Goal: Find specific page/section: Find specific page/section

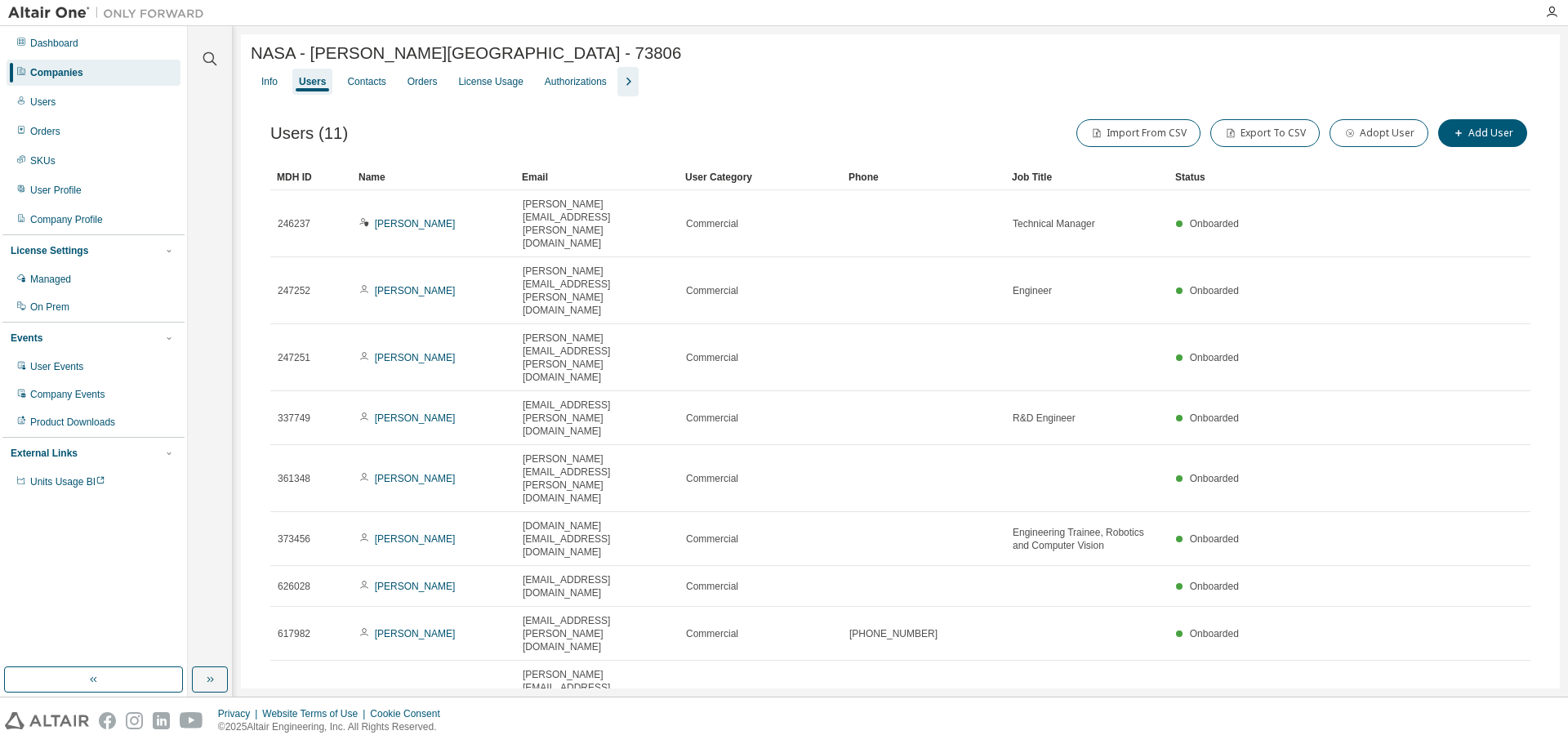
click at [198, 60] on div at bounding box center [210, 49] width 39 height 41
click at [204, 56] on icon "button" at bounding box center [210, 59] width 14 height 14
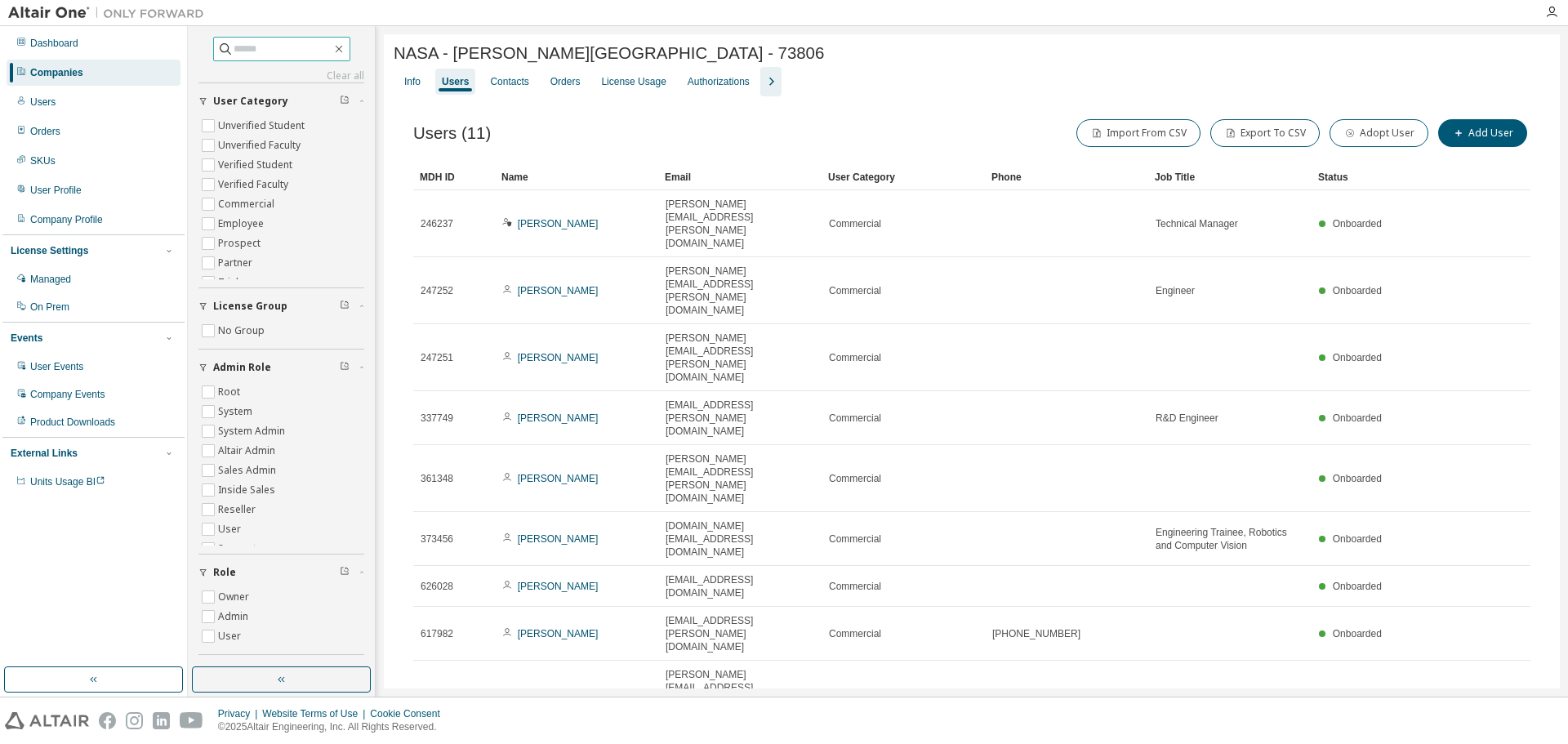
click at [270, 43] on input "text" at bounding box center [283, 49] width 98 height 16
type input "*****"
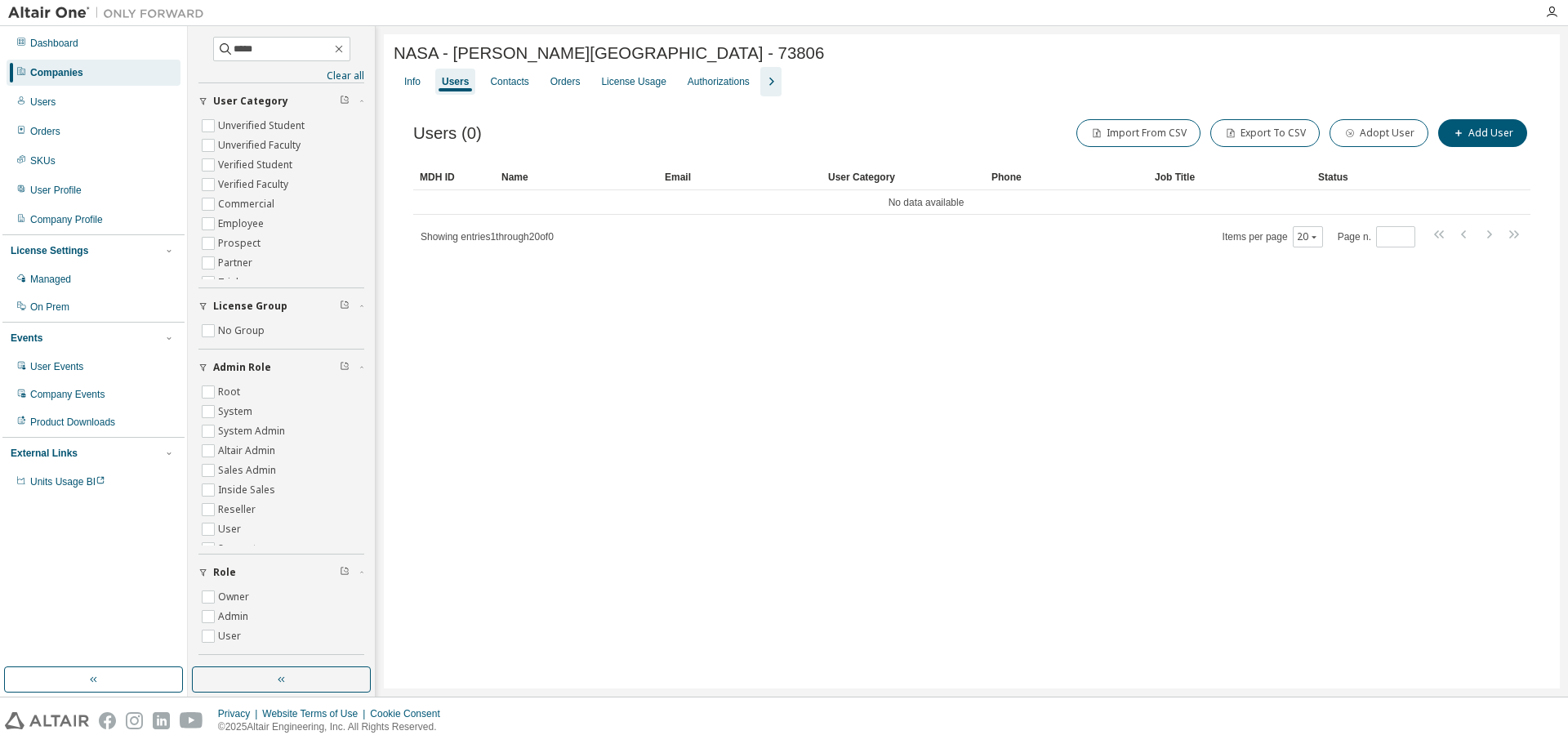
click at [71, 74] on div "Companies" at bounding box center [56, 73] width 53 height 13
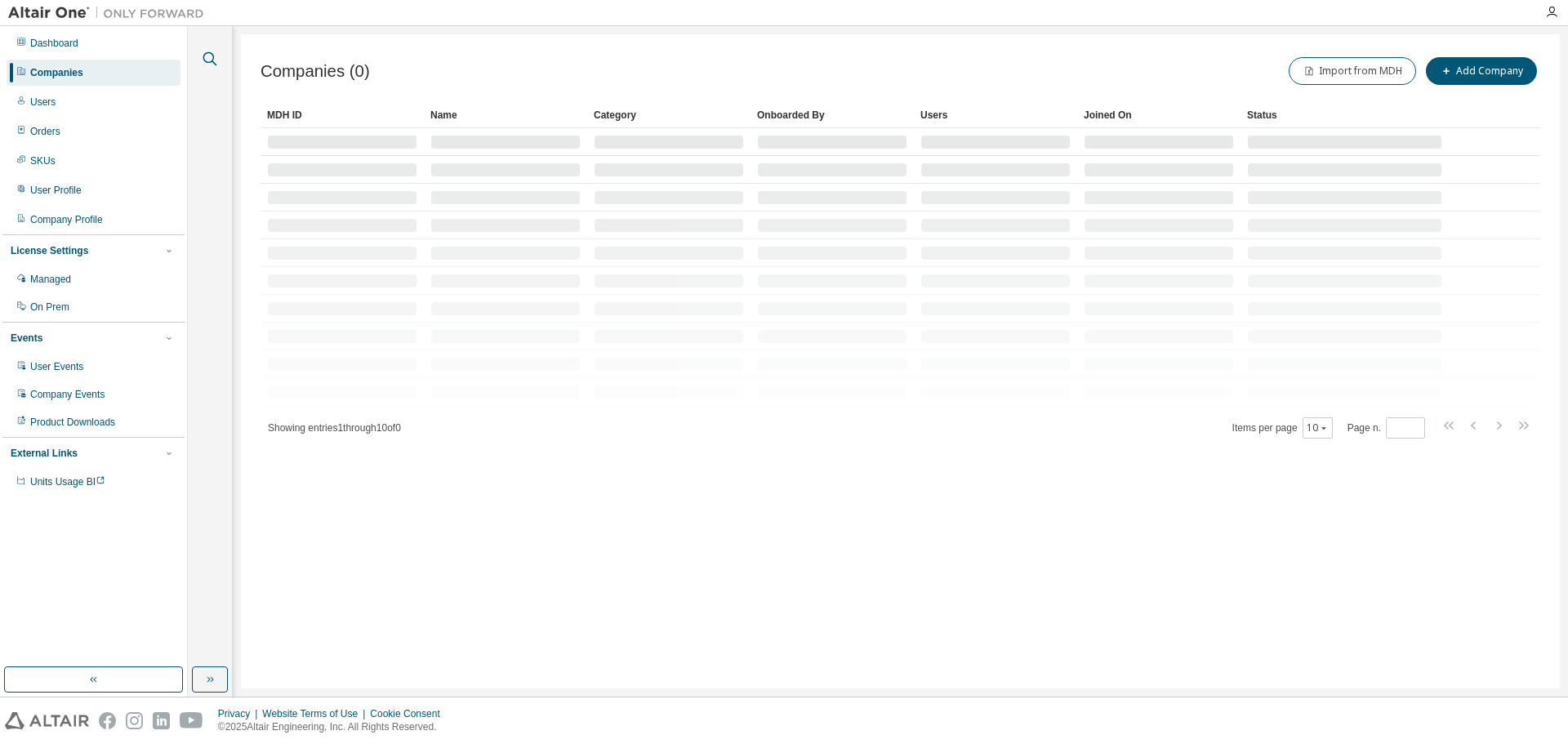
click at [208, 55] on icon "button" at bounding box center [210, 59] width 20 height 20
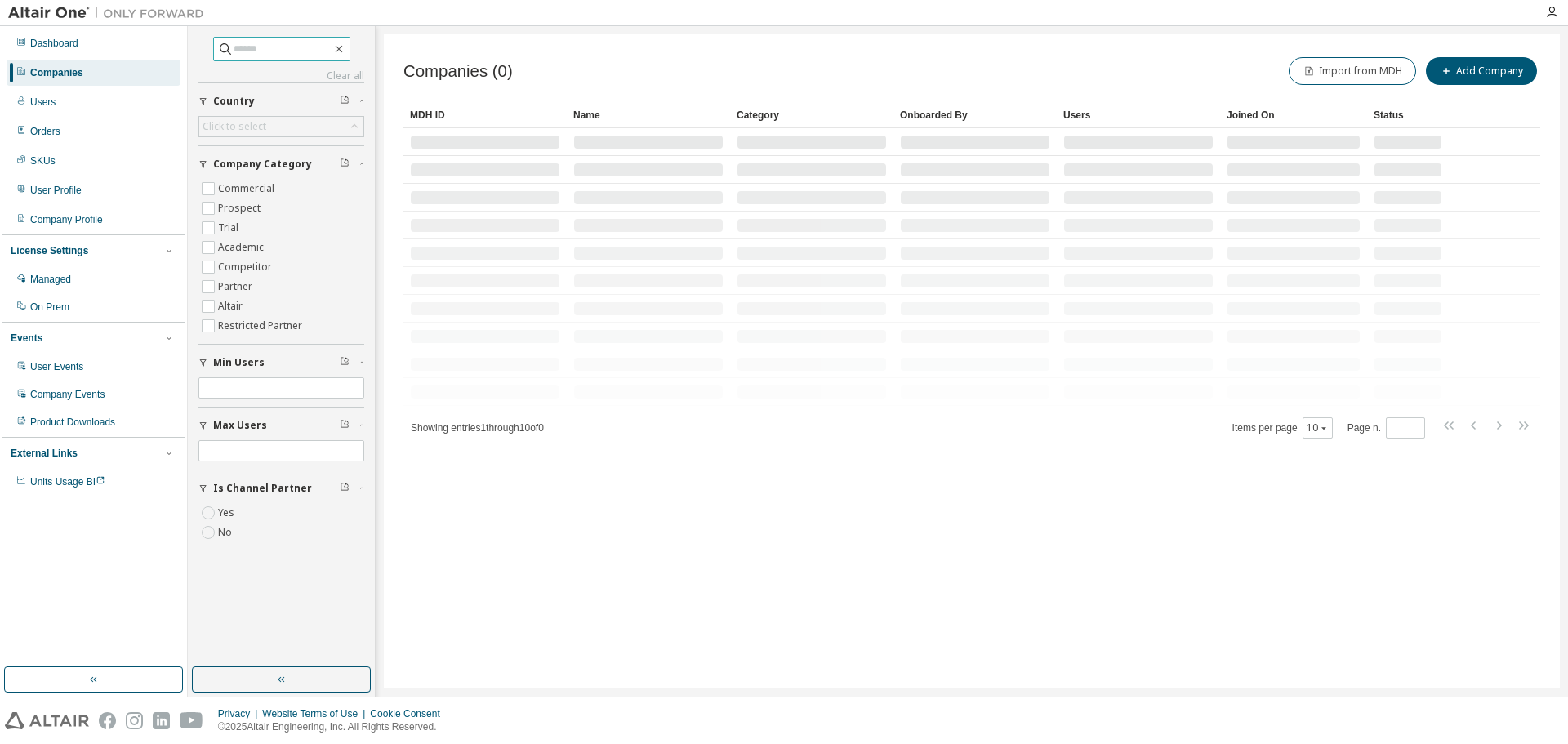
click at [254, 50] on input "text" at bounding box center [283, 49] width 98 height 16
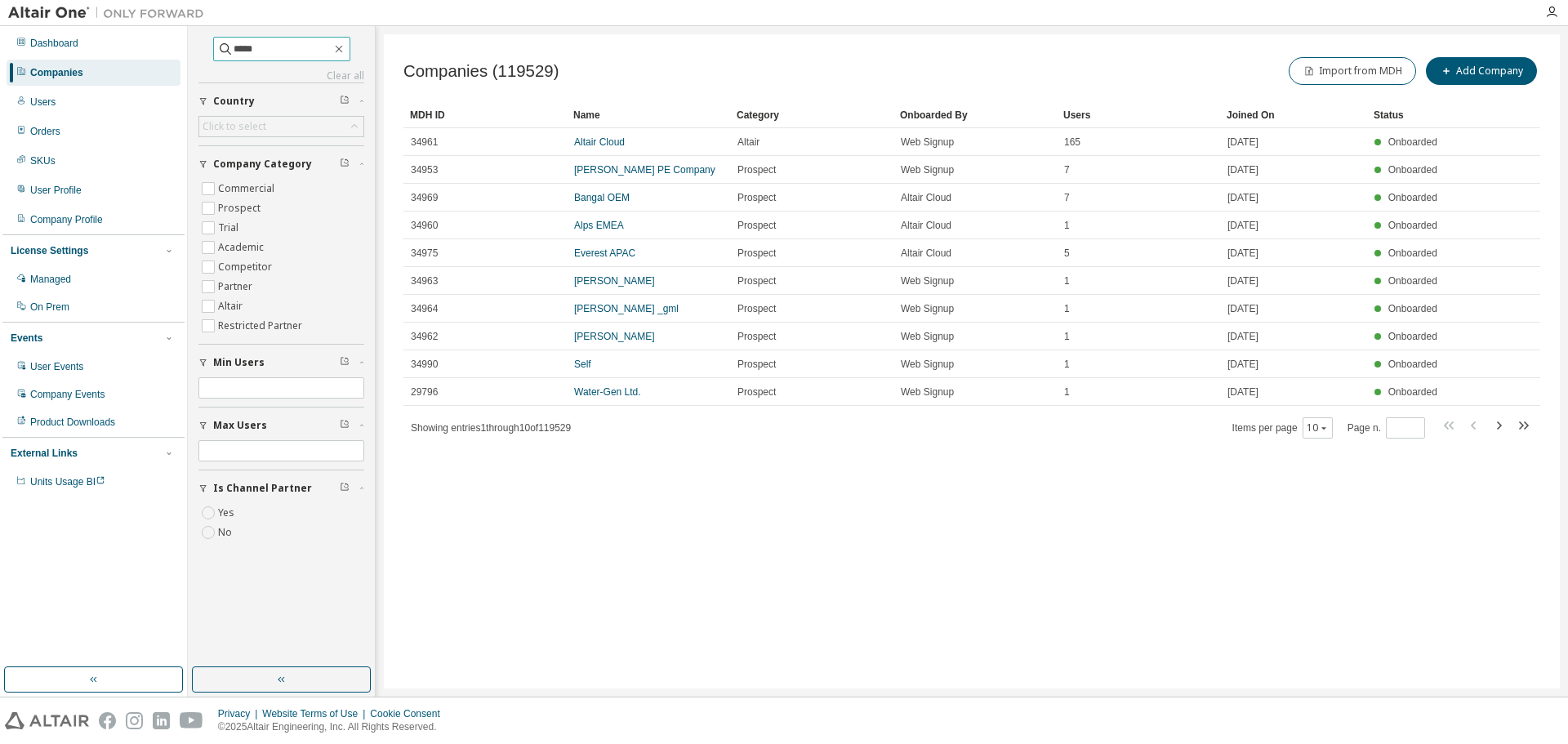
type input "*****"
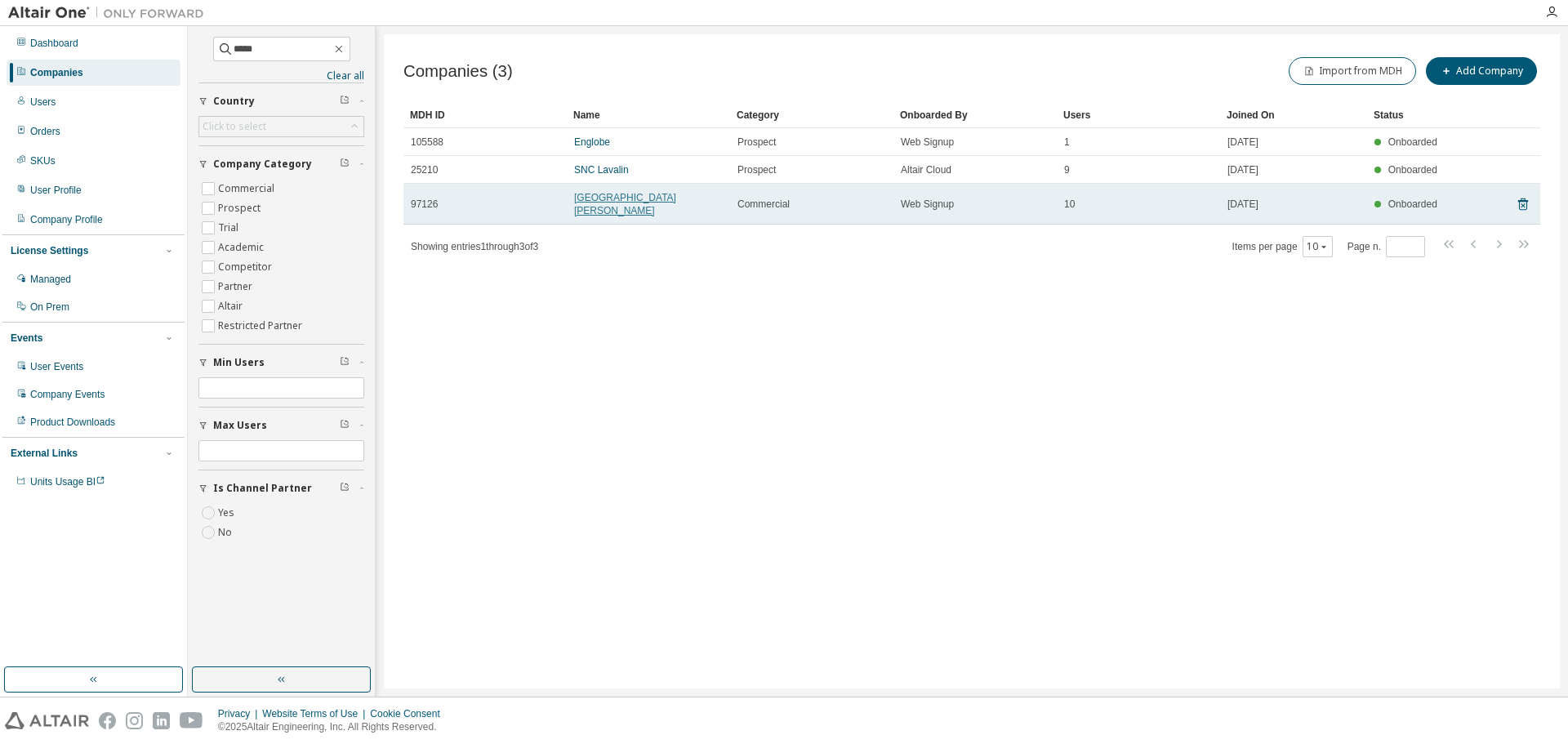
click at [617, 201] on link "[GEOGRAPHIC_DATA][PERSON_NAME]" at bounding box center [625, 204] width 102 height 25
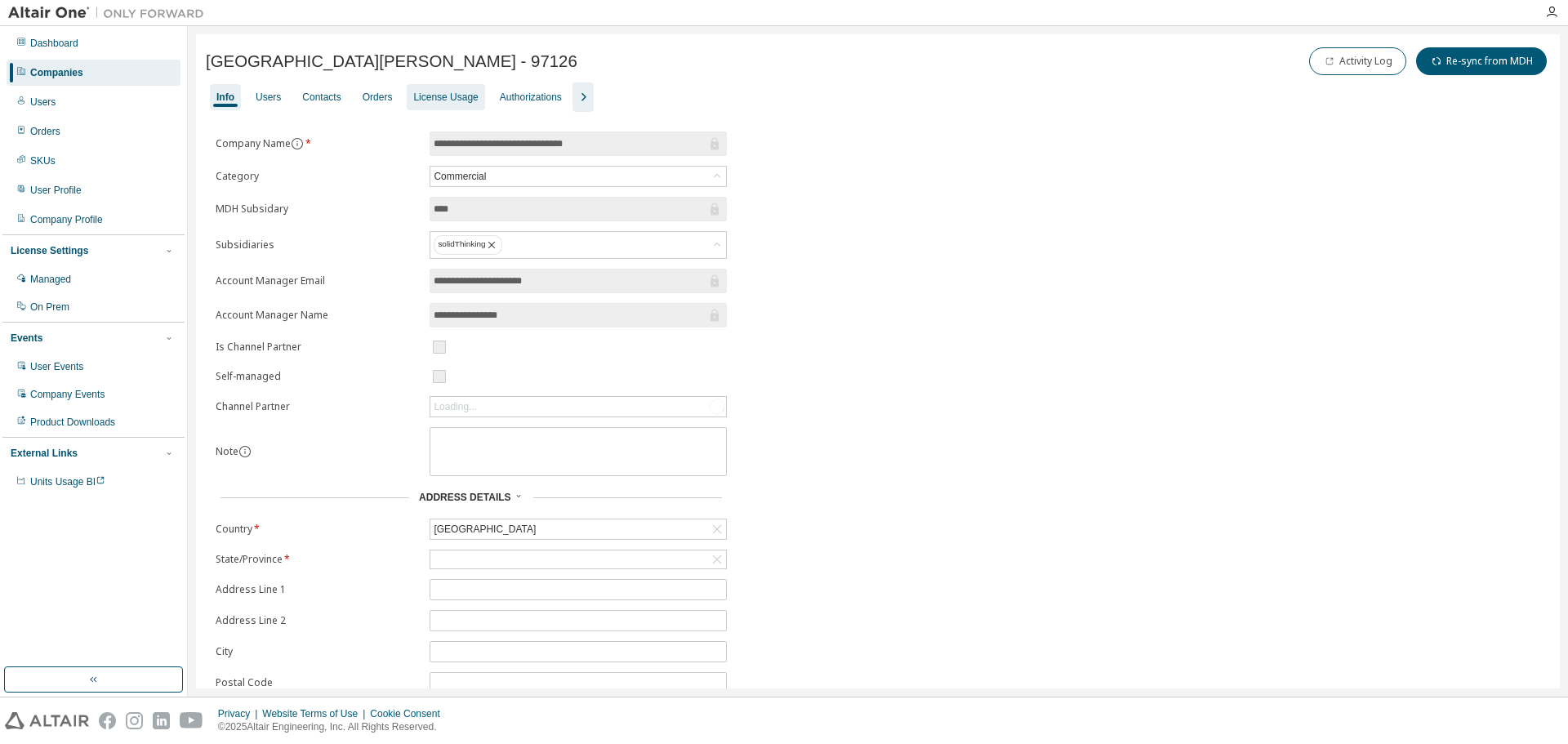
click at [449, 102] on div "License Usage" at bounding box center [445, 97] width 65 height 13
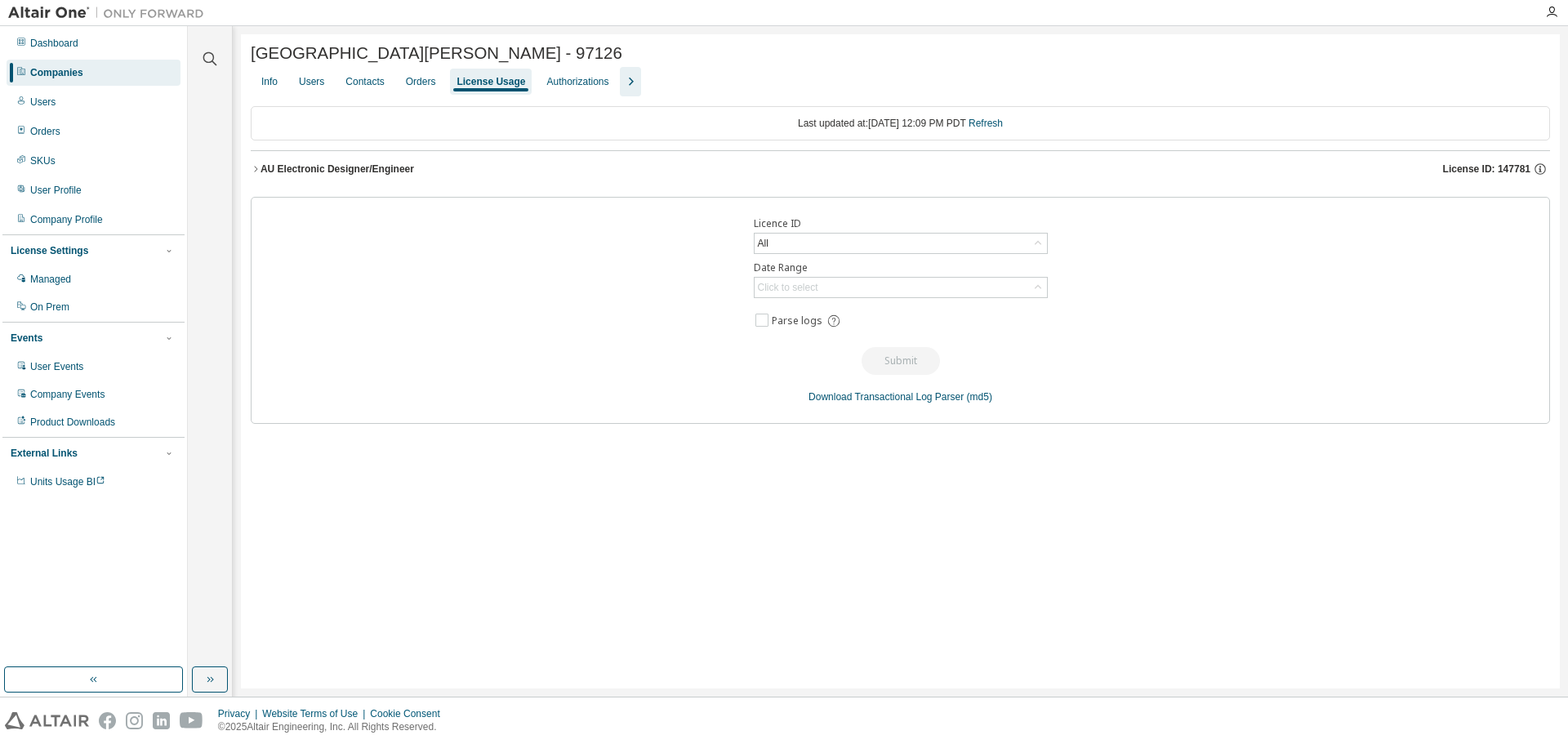
click at [1467, 169] on span "License ID: 147781" at bounding box center [1486, 169] width 87 height 13
